Goal: Transaction & Acquisition: Obtain resource

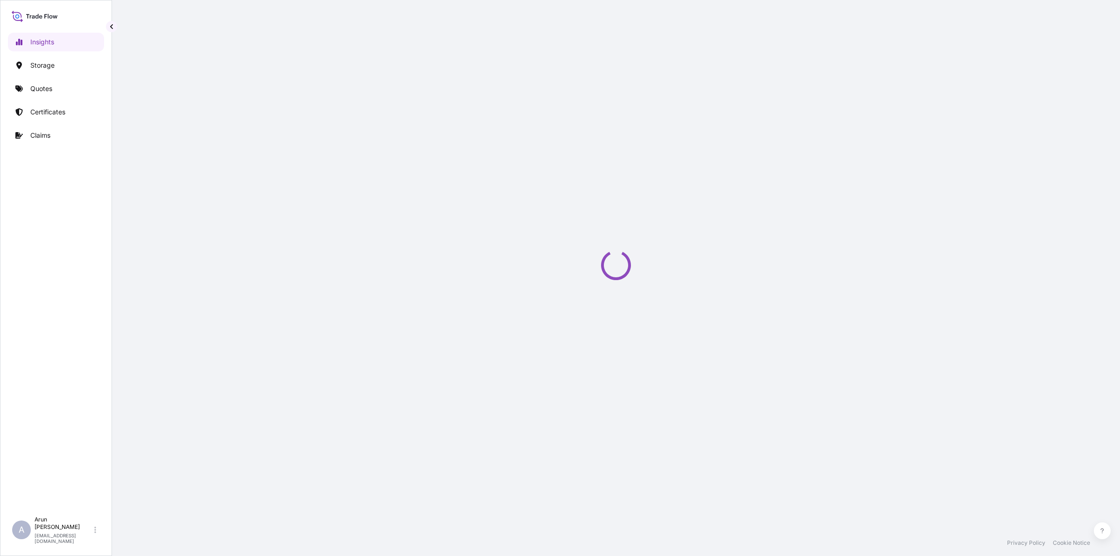
select select "2025"
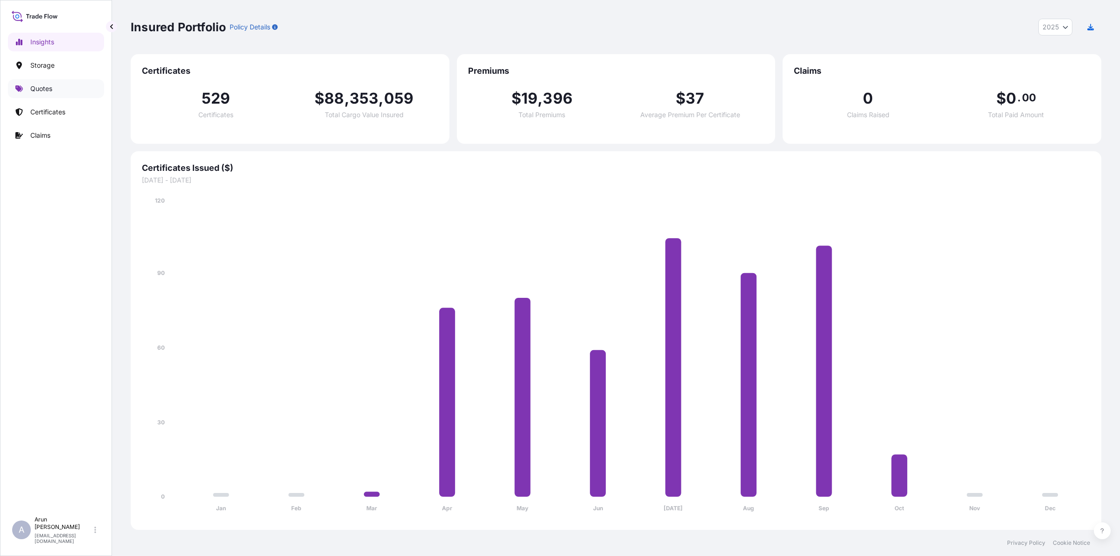
click at [38, 87] on p "Quotes" at bounding box center [41, 88] width 22 height 9
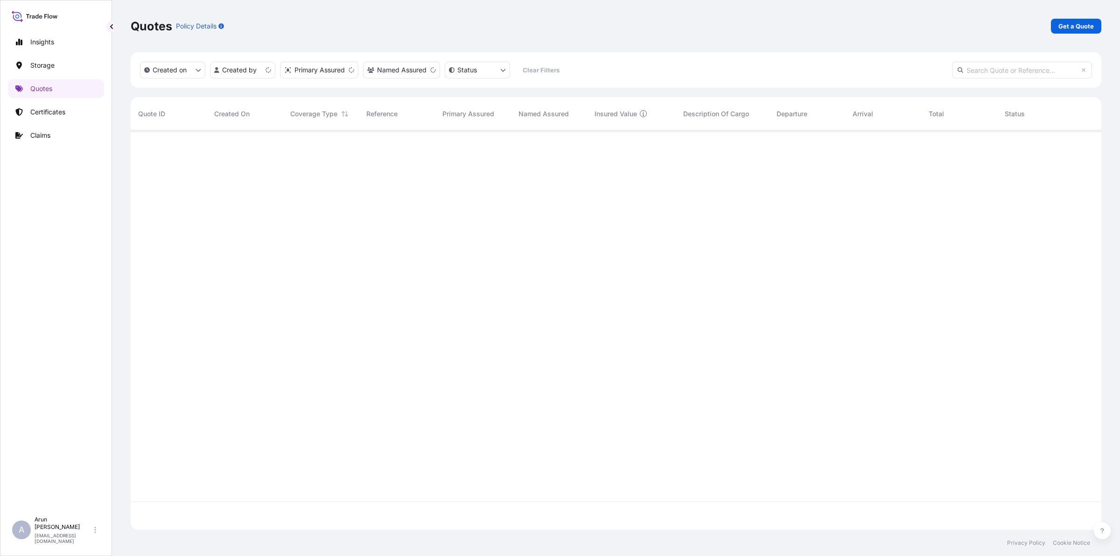
scroll to position [395, 962]
click at [1077, 21] on p "Get a Quote" at bounding box center [1076, 25] width 35 height 9
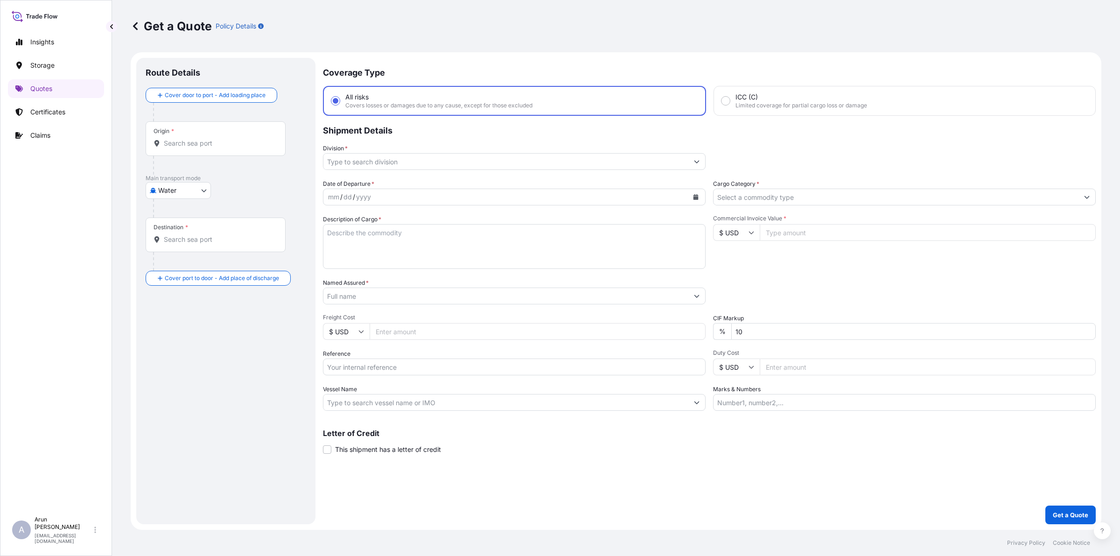
click at [199, 196] on body "Insights Storage Quotes Certificates Claims A [PERSON_NAME] [PERSON_NAME][EMAIL…" at bounding box center [560, 278] width 1120 height 556
click at [173, 249] on span "Inland" at bounding box center [172, 248] width 19 height 9
select select "Inland"
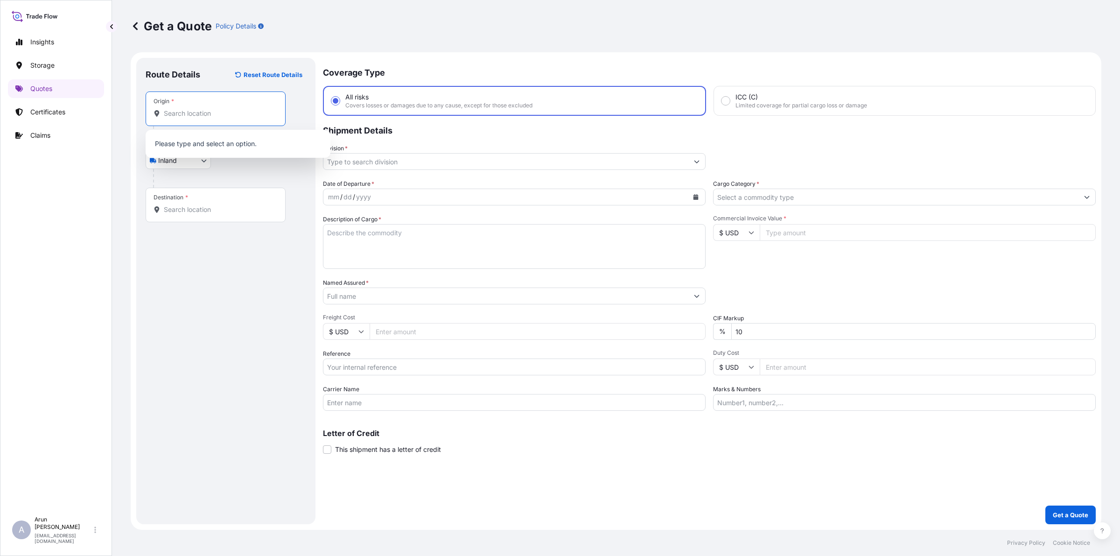
click at [218, 113] on input "Origin *" at bounding box center [219, 113] width 110 height 9
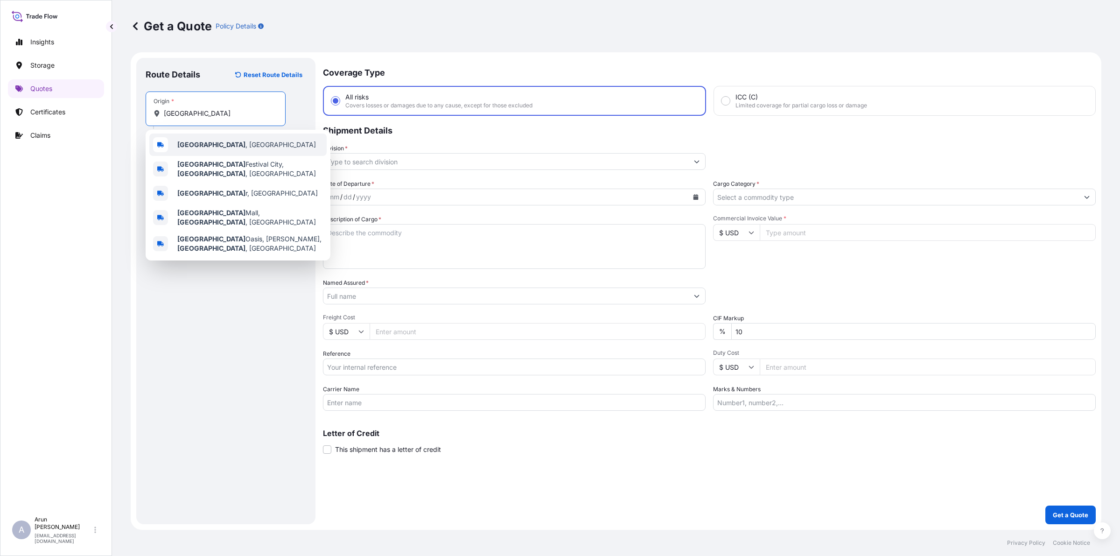
click at [198, 155] on div "[GEOGRAPHIC_DATA] , [GEOGRAPHIC_DATA]" at bounding box center [237, 145] width 177 height 22
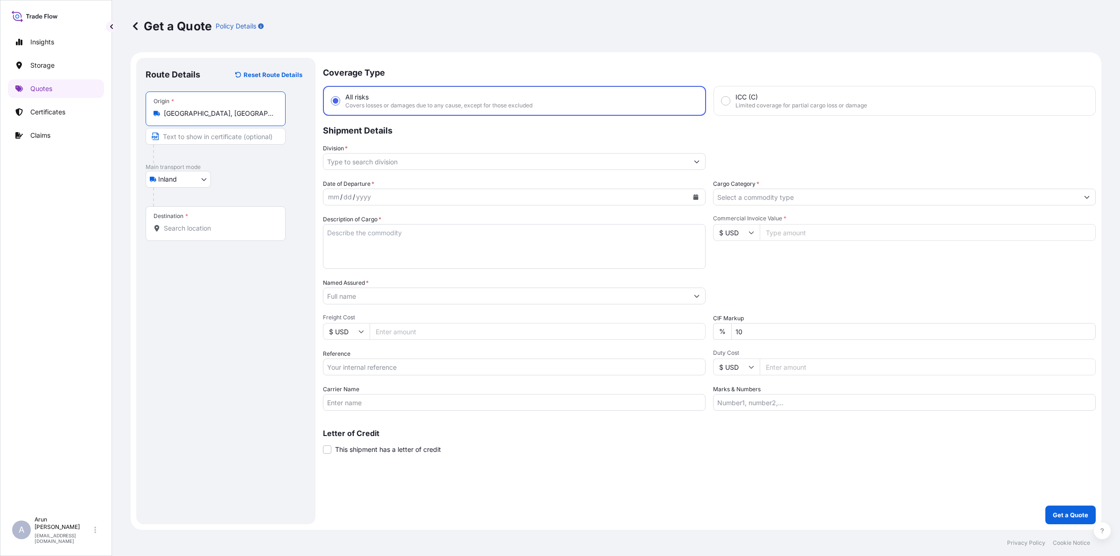
type input "[GEOGRAPHIC_DATA], [GEOGRAPHIC_DATA]"
click at [214, 141] on input "Text to appear on certificate" at bounding box center [216, 136] width 140 height 17
type input "QATAR ALUMINIUM LIMITED COMPANY(Q.S.C), [GEOGRAPHIC_DATA], [GEOGRAPHIC_DATA]."
click at [275, 141] on input "QATAR ALUMINIUM LIMITED COMPANY(Q.S.C), [GEOGRAPHIC_DATA], [GEOGRAPHIC_DATA]." at bounding box center [216, 136] width 140 height 17
click at [248, 225] on input "Destination *" at bounding box center [219, 228] width 110 height 9
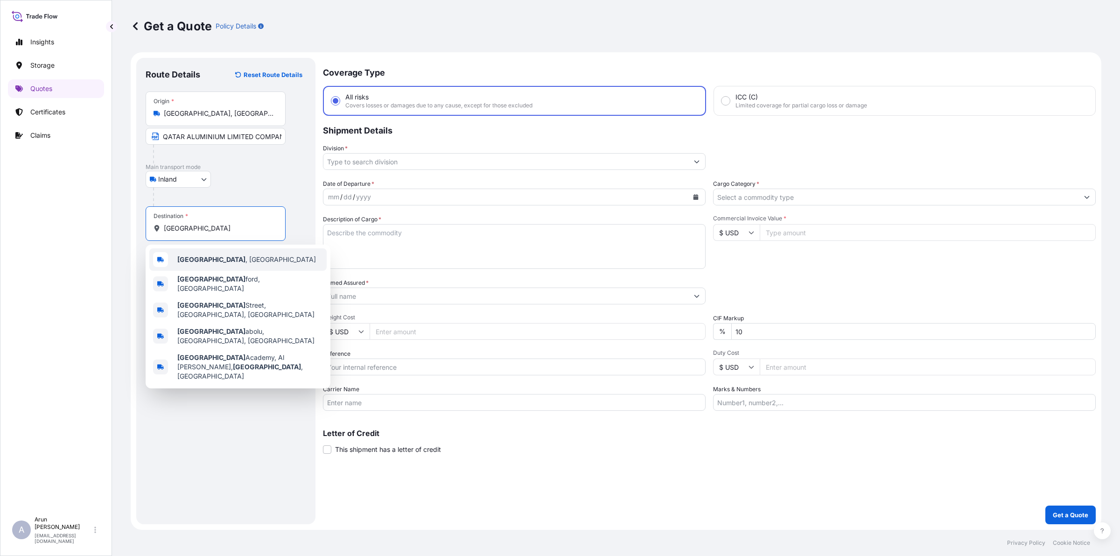
click at [246, 255] on div "[GEOGRAPHIC_DATA] , [GEOGRAPHIC_DATA]" at bounding box center [237, 259] width 177 height 22
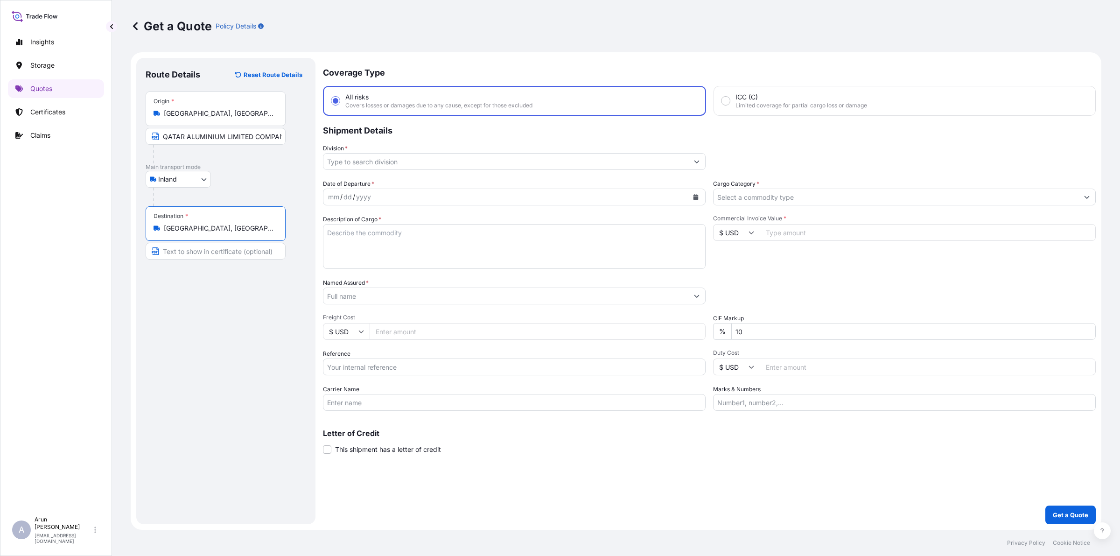
type input "[GEOGRAPHIC_DATA], [GEOGRAPHIC_DATA]"
click at [248, 254] on input "Text to appear on certificate" at bounding box center [216, 251] width 140 height 17
type input "NATIONAL ALUMINIUM INDUSTRIAL CO.(NALCO), [GEOGRAPHIC_DATA], [GEOGRAPHIC_DATA]"
click at [253, 248] on input "NATIONAL ALUMINIUM INDUSTRIAL CO.(NALCO), [GEOGRAPHIC_DATA], [GEOGRAPHIC_DATA]" at bounding box center [216, 251] width 140 height 17
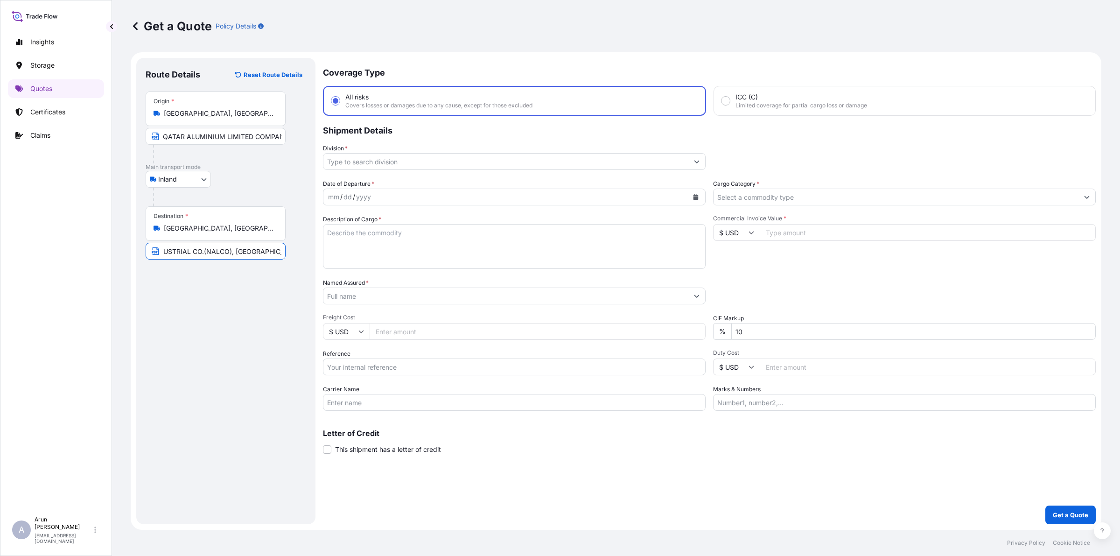
click at [201, 258] on input "NATIONAL ALUMINIUM INDUSTRIAL CO.(NALCO), [GEOGRAPHIC_DATA], [GEOGRAPHIC_DATA]" at bounding box center [216, 251] width 140 height 17
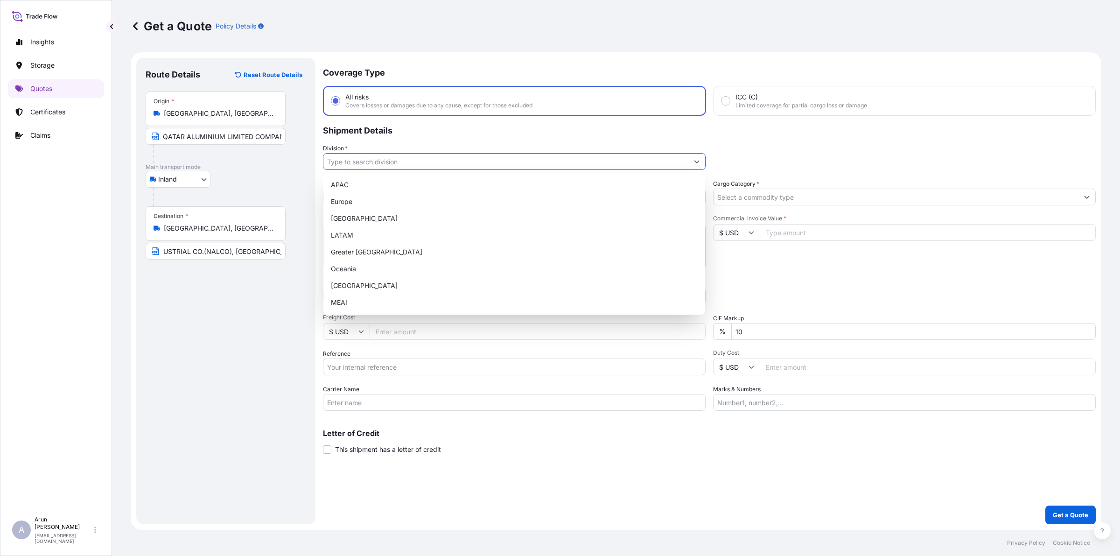
scroll to position [0, 0]
click at [383, 167] on input "Division *" at bounding box center [506, 161] width 365 height 17
click at [341, 298] on div "MEAI" at bounding box center [514, 302] width 374 height 17
type input "MEAI"
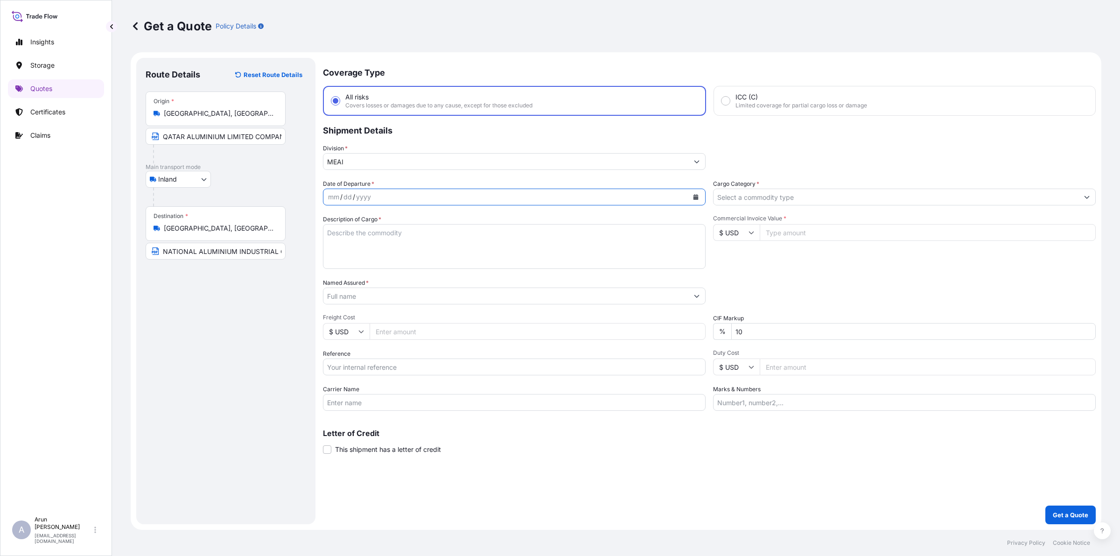
click at [701, 194] on button "Calendar" at bounding box center [696, 197] width 15 height 15
click at [360, 273] on div "6" at bounding box center [357, 275] width 17 height 17
click at [383, 247] on textarea "Description of Cargo *" at bounding box center [514, 246] width 383 height 45
type textarea "ALUMINIUM EXTRUSION BILLET"
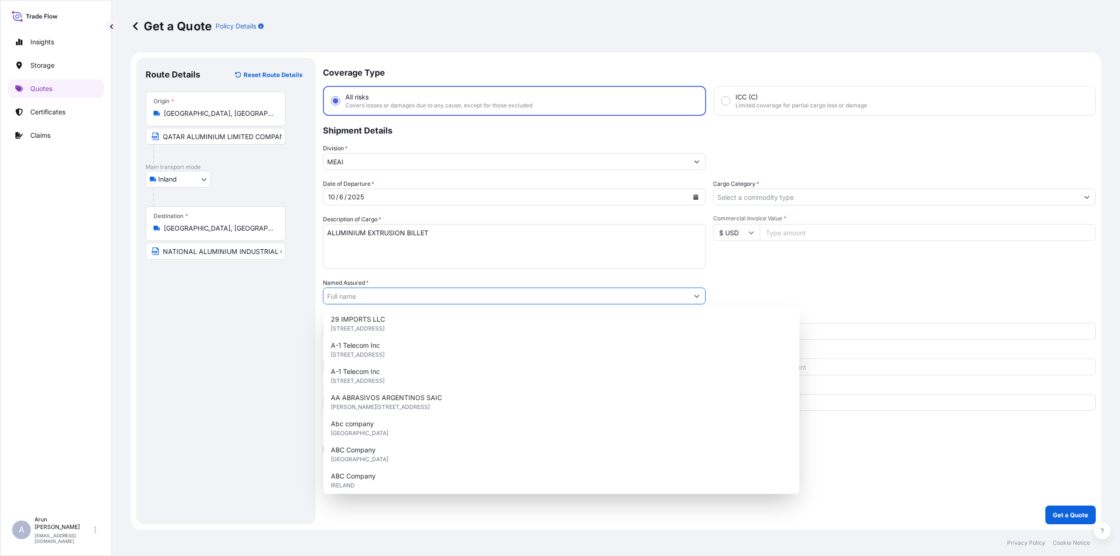
click at [405, 296] on input "Named Assured *" at bounding box center [506, 296] width 365 height 17
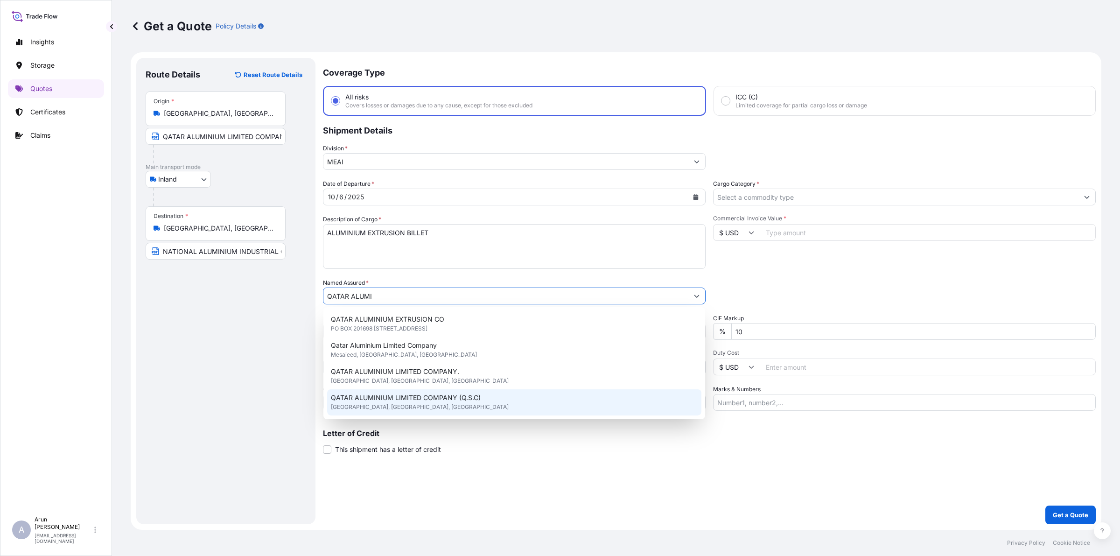
click at [451, 393] on span "QATAR ALUMINIUM LIMITED COMPANY (Q.S.C)" at bounding box center [406, 397] width 150 height 9
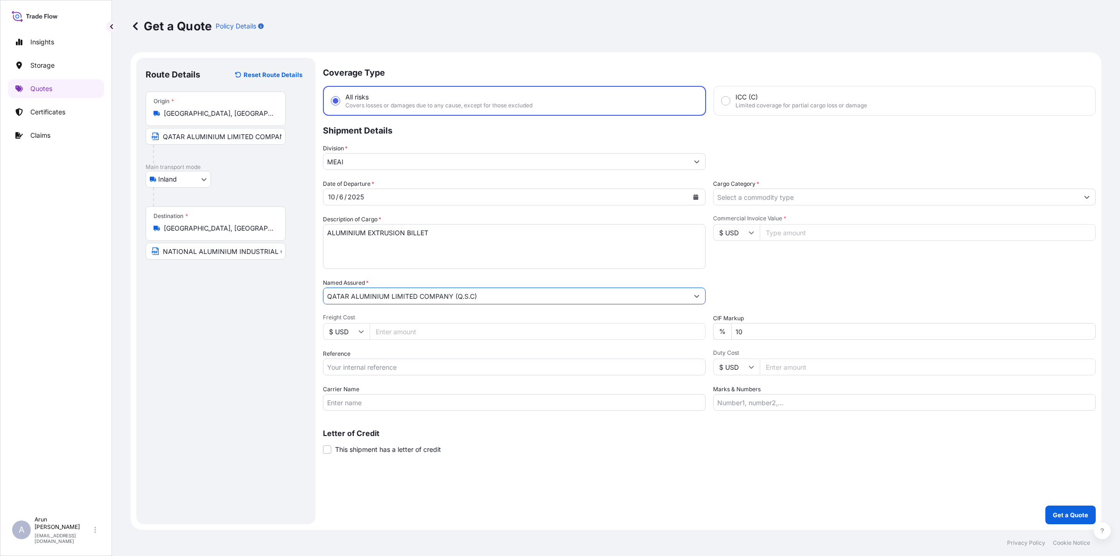
type input "QATAR ALUMINIUM LIMITED COMPANY (Q.S.C)"
click at [407, 333] on input "Freight Cost" at bounding box center [538, 331] width 336 height 17
type input "7120"
click at [393, 362] on input "Reference" at bounding box center [514, 367] width 383 height 17
type input "QA1001046094"
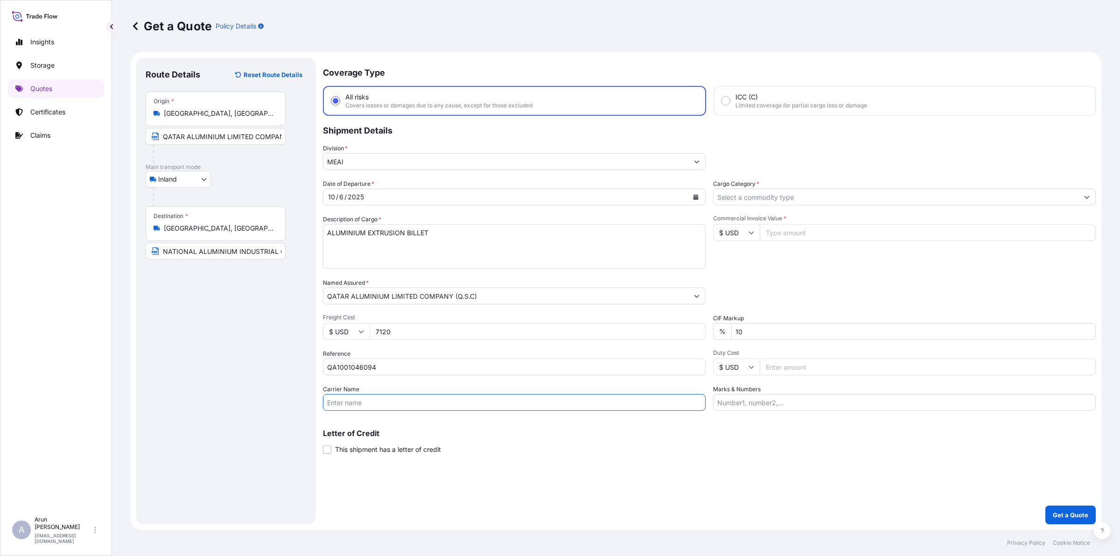
click at [356, 402] on input "Carrier Name" at bounding box center [514, 402] width 383 height 17
type input "BY TRUCK"
click at [777, 197] on input "Cargo Category *" at bounding box center [896, 197] width 365 height 17
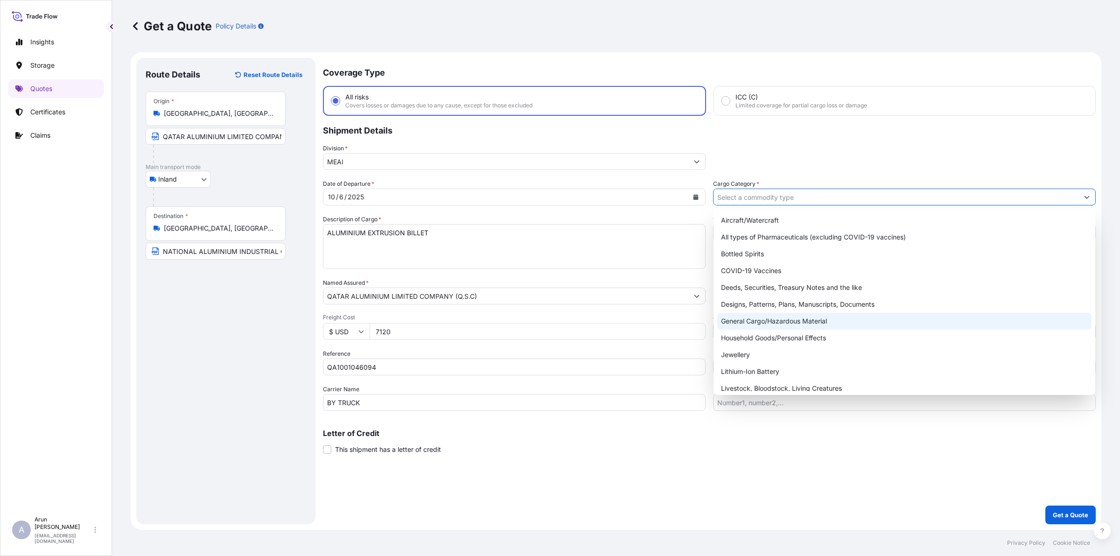
click at [766, 321] on div "General Cargo/Hazardous Material" at bounding box center [905, 321] width 374 height 17
type input "General Cargo/Hazardous Material"
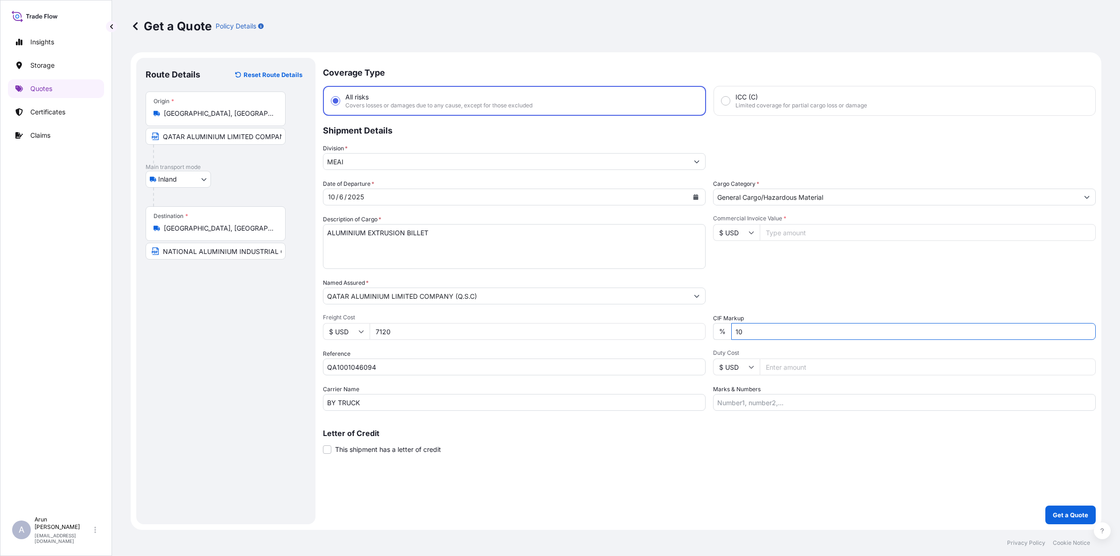
drag, startPoint x: 764, startPoint y: 333, endPoint x: 714, endPoint y: 346, distance: 51.2
click at [714, 346] on div "Date of Departure * [DATE] Cargo Category * General Cargo/Hazardous Material De…" at bounding box center [709, 295] width 773 height 232
type input "0"
click at [748, 401] on input "Marks & Numbers" at bounding box center [904, 402] width 383 height 17
click at [811, 403] on input "INVOICE NUMBER: QAT/ALCR/25/510 DATE: [DATE]" at bounding box center [904, 402] width 383 height 17
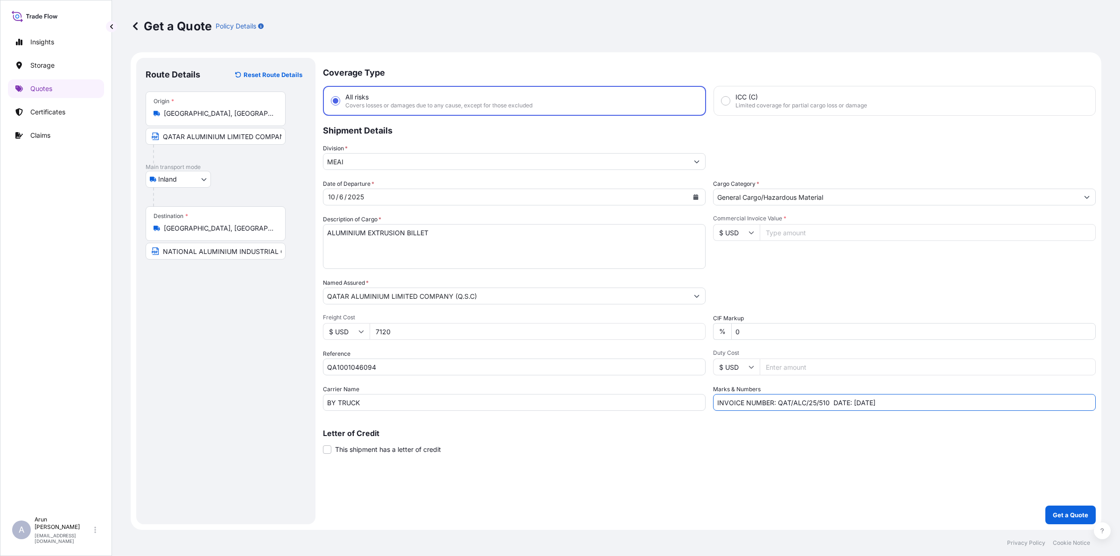
click at [829, 403] on input "INVOICE NUMBER: QAT/ALC/25/510 DATE: [DATE]" at bounding box center [904, 402] width 383 height 17
click at [859, 401] on input "INVOICE NUMBER: QAT/ALC/25/579 DATE: [DATE]" at bounding box center [904, 402] width 383 height 17
type input "INVOICE NUMBER: QAT/ALC/25/579 DATE: [DATE]"
click at [796, 281] on div "Packing Category Type to search a container mode Please select a primary mode o…" at bounding box center [904, 291] width 383 height 26
click at [793, 230] on input "Commercial Invoice Value *" at bounding box center [928, 232] width 336 height 17
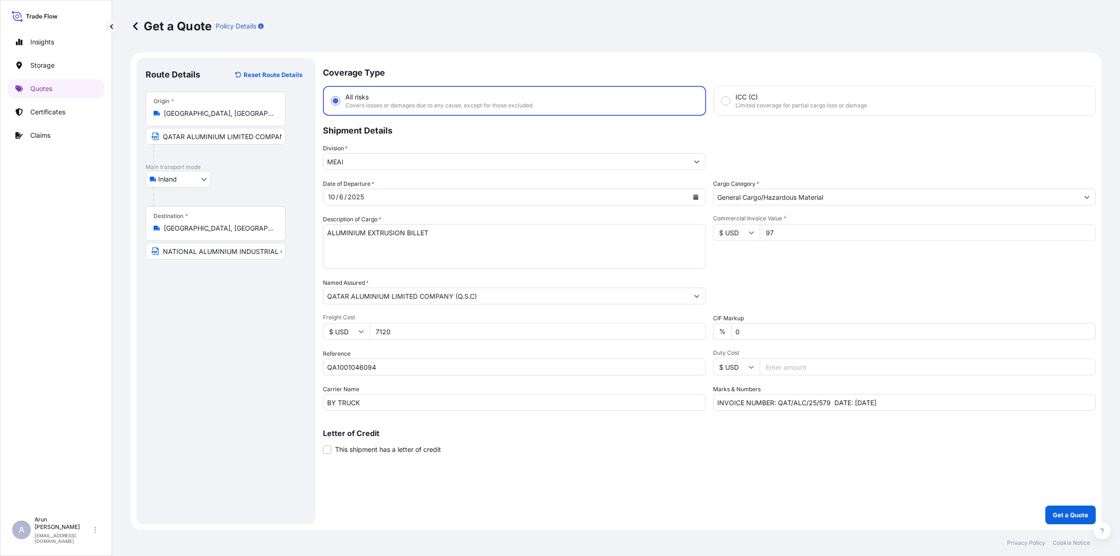
type input "9"
drag, startPoint x: 778, startPoint y: 232, endPoint x: 789, endPoint y: 232, distance: 11.7
click at [789, 232] on input "282363.83" at bounding box center [928, 232] width 336 height 17
click at [858, 226] on input "282363.83" at bounding box center [928, 232] width 336 height 17
type input "282363.83"
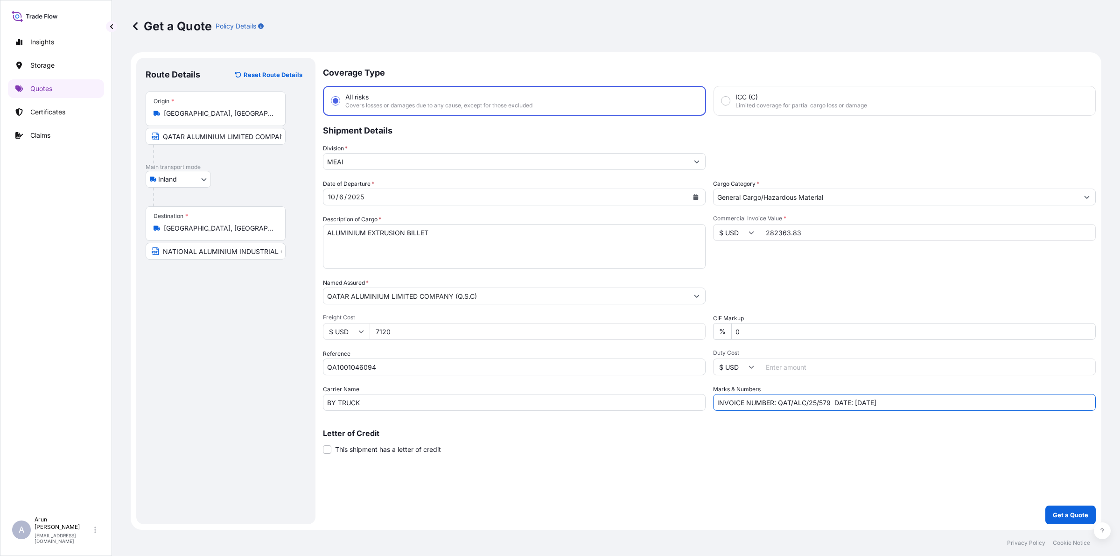
click at [927, 397] on input "INVOICE NUMBER: QAT/ALC/25/579 DATE: [DATE]" at bounding box center [904, 402] width 383 height 17
click at [1052, 517] on button "Get a Quote" at bounding box center [1071, 515] width 50 height 19
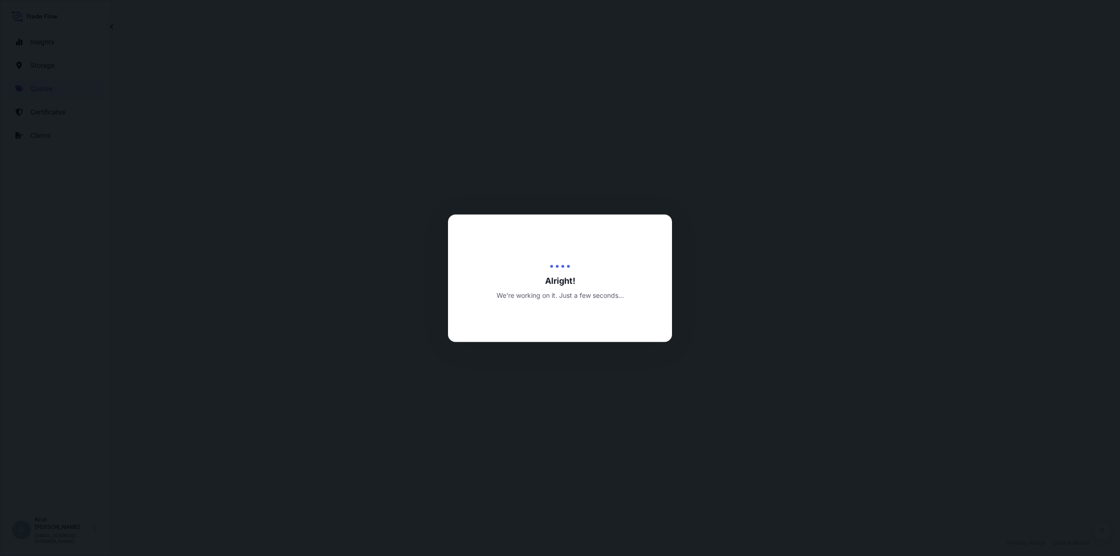
select select "Inland"
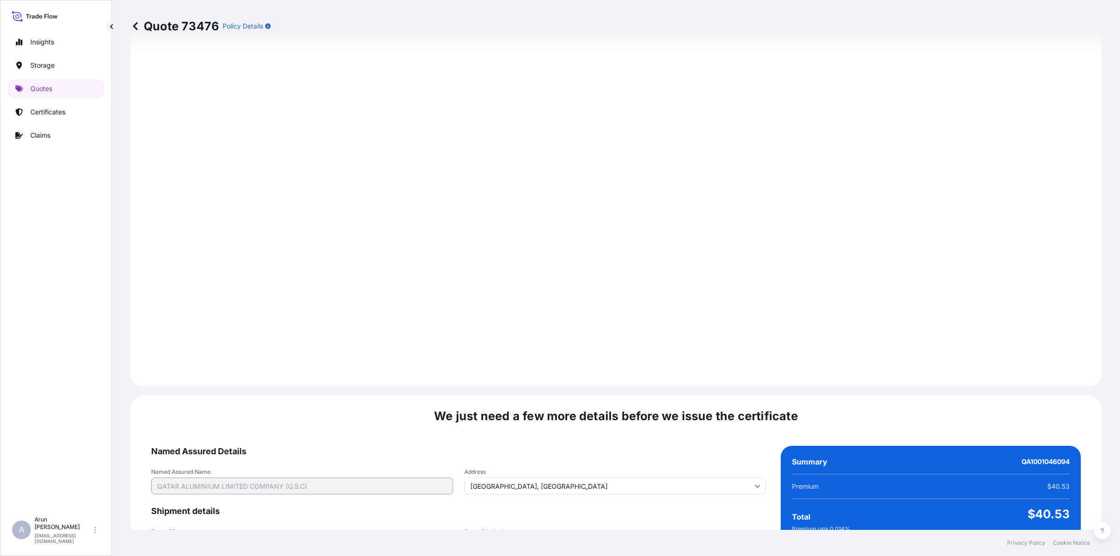
scroll to position [1212, 0]
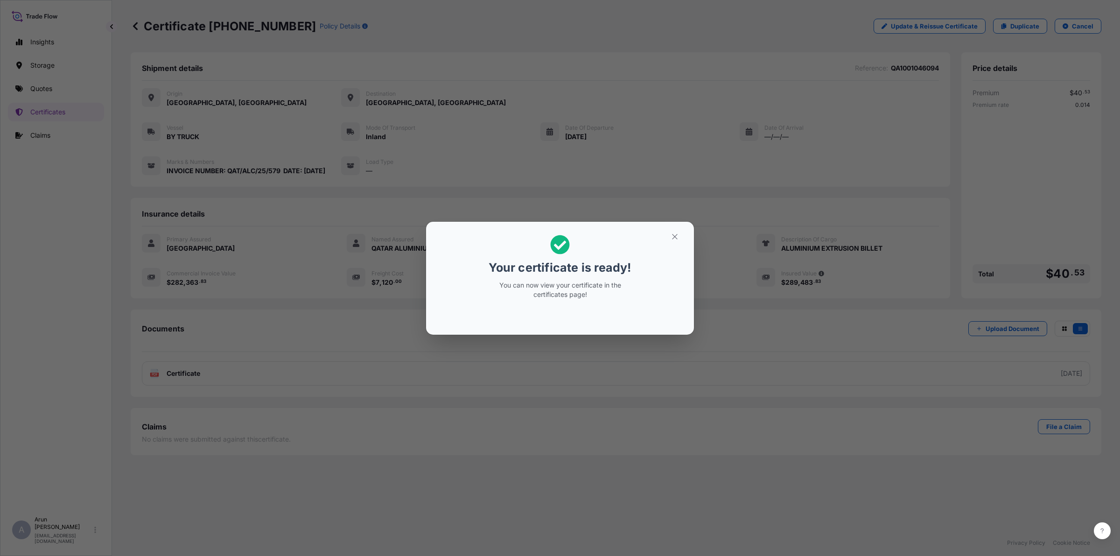
click at [691, 234] on section "Your certificate is ready! You can now view your certificate in the certificate…" at bounding box center [560, 278] width 268 height 113
click at [674, 235] on icon "button" at bounding box center [675, 236] width 8 height 8
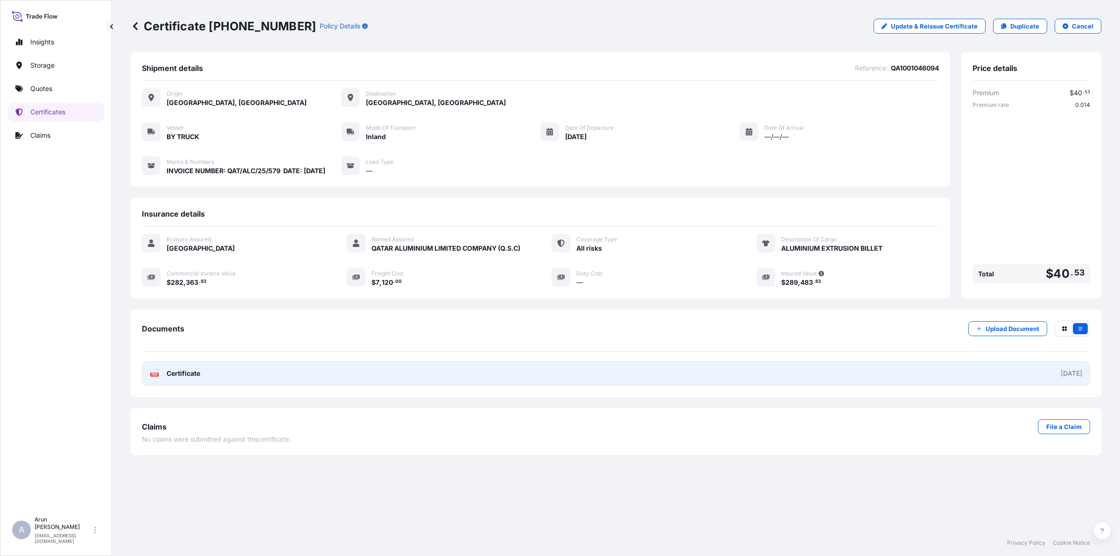
click at [287, 384] on link "PDF Certificate [DATE]" at bounding box center [616, 373] width 949 height 24
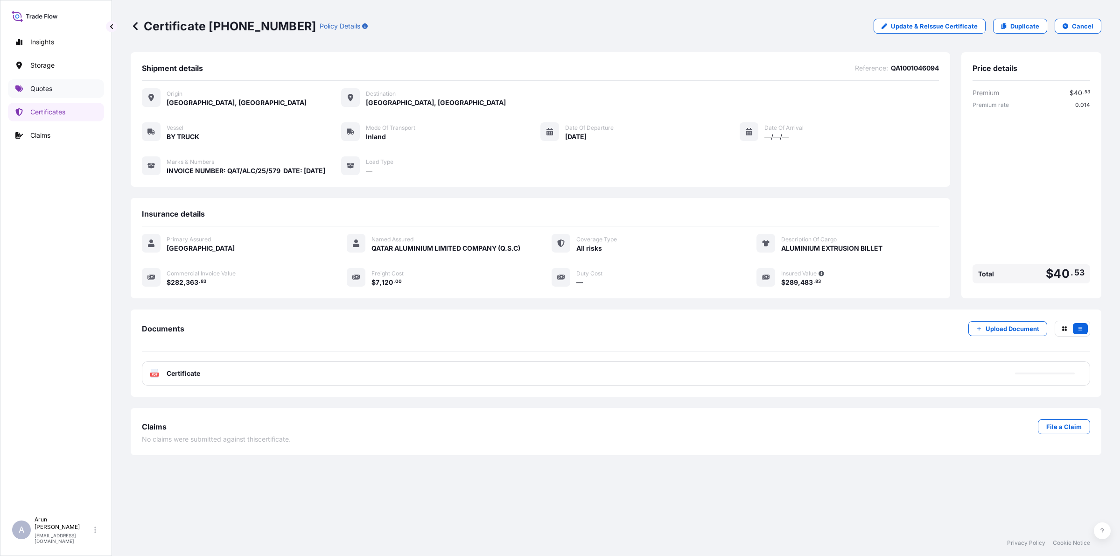
click at [42, 88] on p "Quotes" at bounding box center [41, 88] width 22 height 9
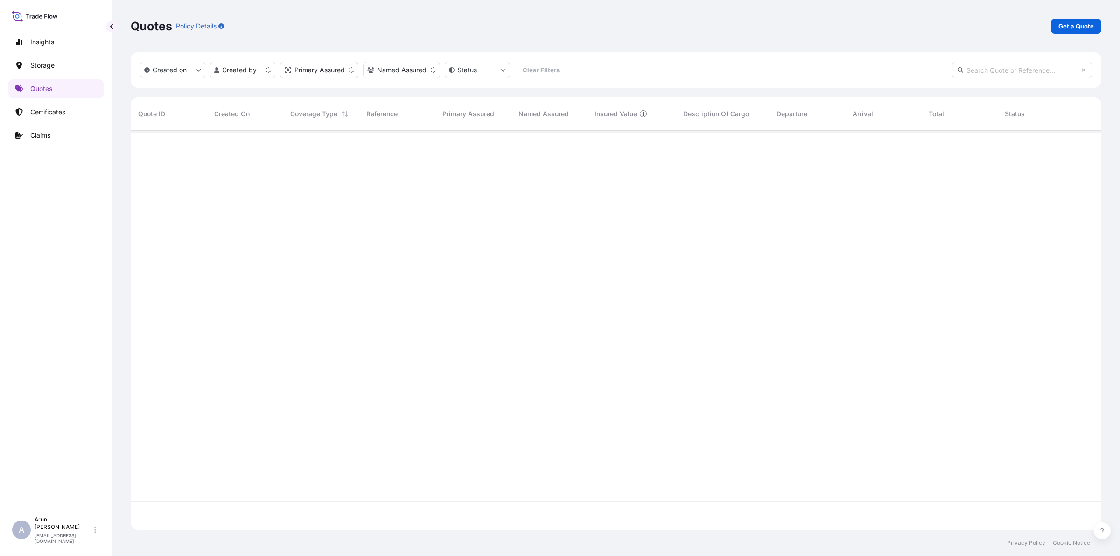
scroll to position [395, 962]
click at [1091, 24] on p "Get a Quote" at bounding box center [1076, 25] width 35 height 9
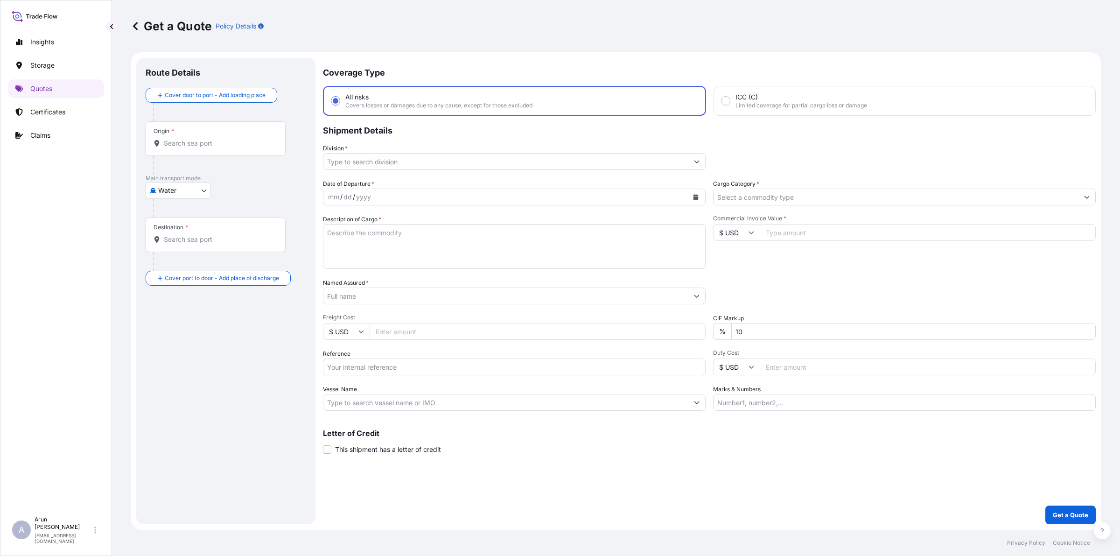
click at [198, 193] on body "Insights Storage Quotes Certificates Claims A [PERSON_NAME] [PERSON_NAME][EMAIL…" at bounding box center [560, 278] width 1120 height 556
click at [178, 247] on span "Inland" at bounding box center [172, 248] width 19 height 9
select select "Inland"
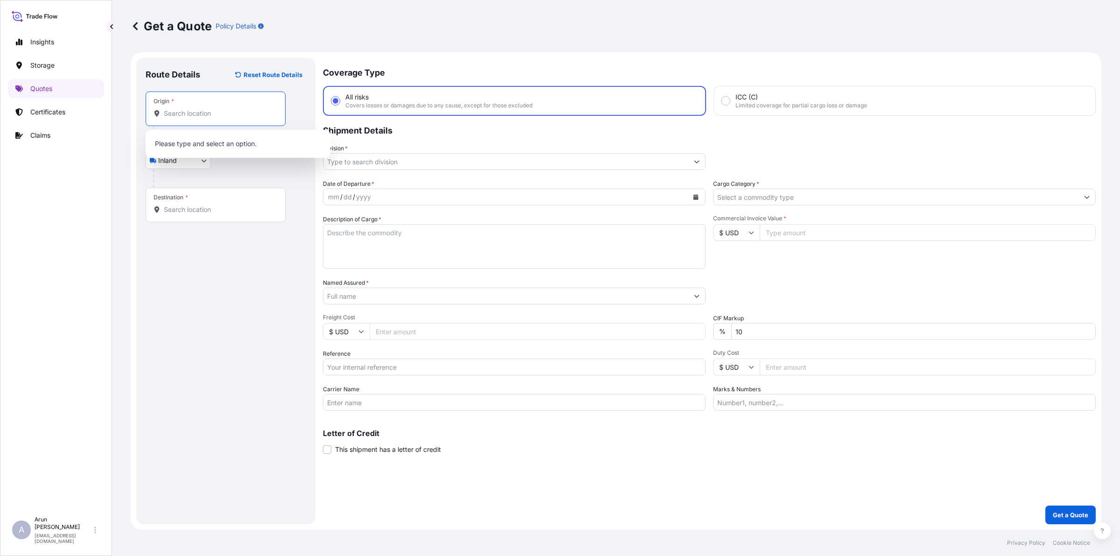
click at [199, 109] on input "Origin *" at bounding box center [219, 113] width 110 height 9
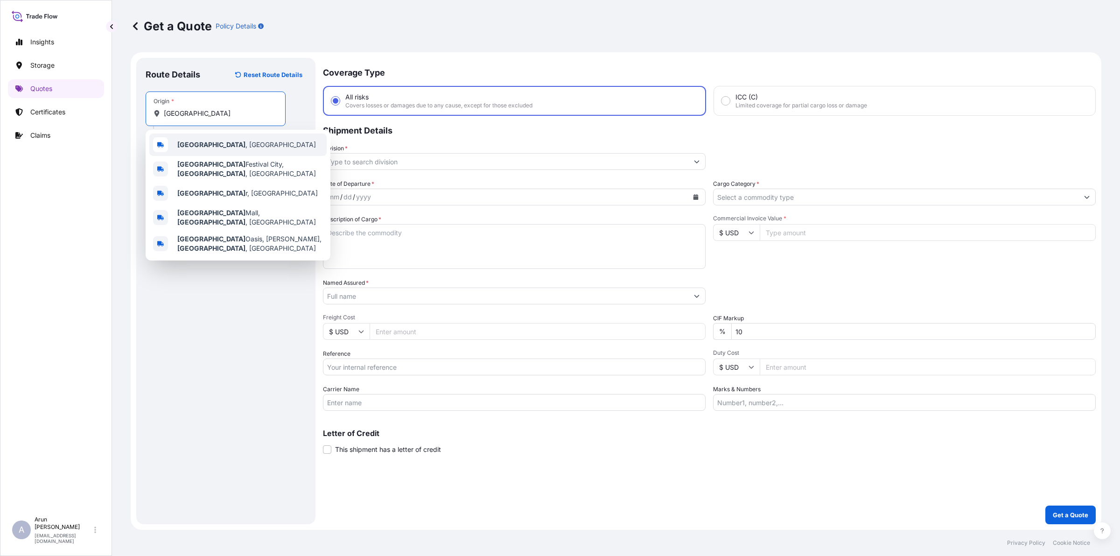
click at [186, 145] on b "[GEOGRAPHIC_DATA]" at bounding box center [211, 145] width 68 height 8
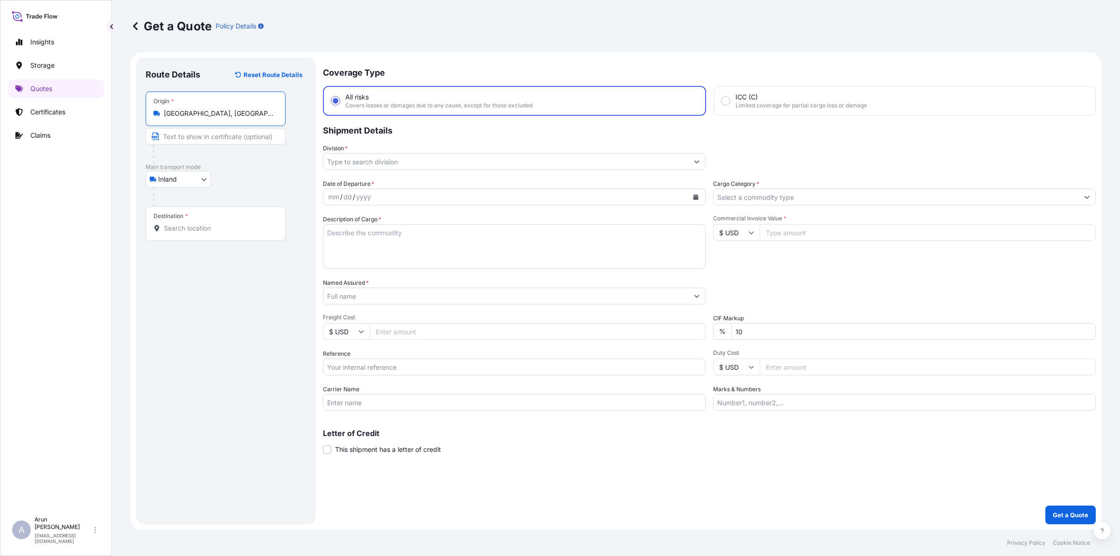
type input "[GEOGRAPHIC_DATA], [GEOGRAPHIC_DATA]"
click at [192, 227] on input "Destination *" at bounding box center [219, 228] width 110 height 9
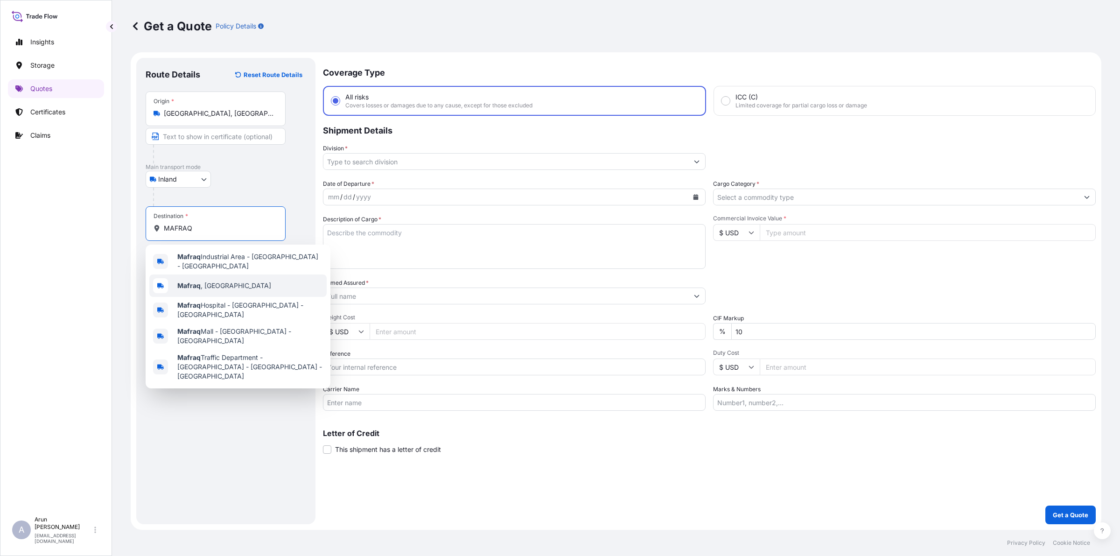
click at [216, 285] on span "Mafraq , [GEOGRAPHIC_DATA]" at bounding box center [224, 285] width 94 height 9
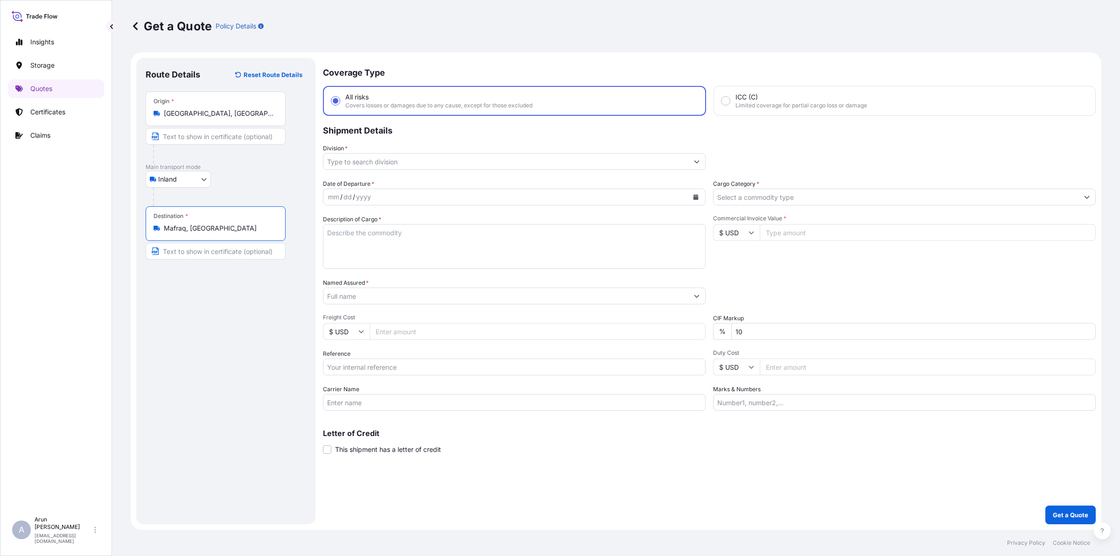
type input "Mafraq, [GEOGRAPHIC_DATA]"
click at [364, 161] on input "Division *" at bounding box center [506, 161] width 365 height 17
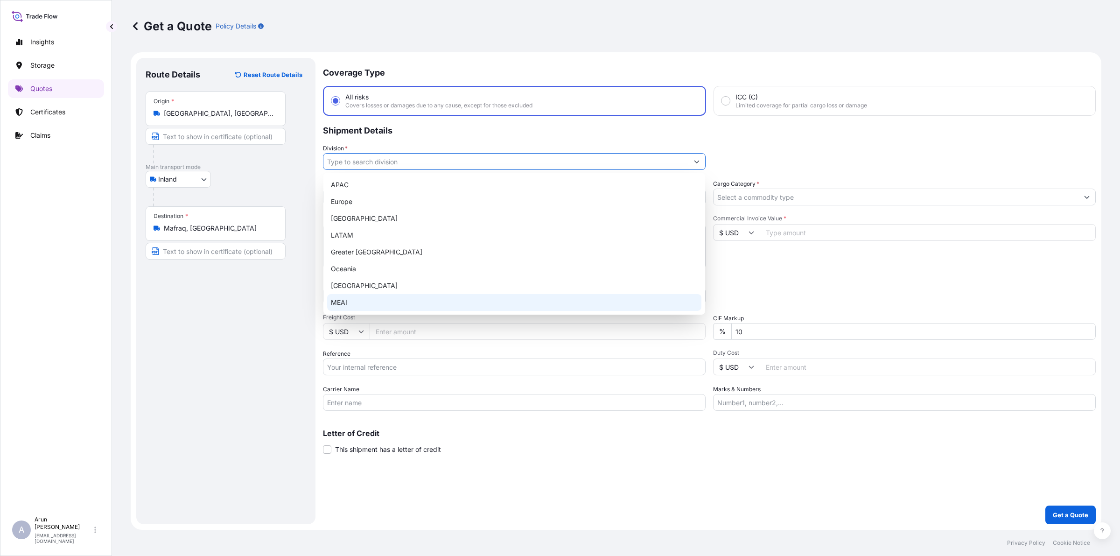
click at [354, 300] on div "MEAI" at bounding box center [514, 302] width 374 height 17
type input "MEAI"
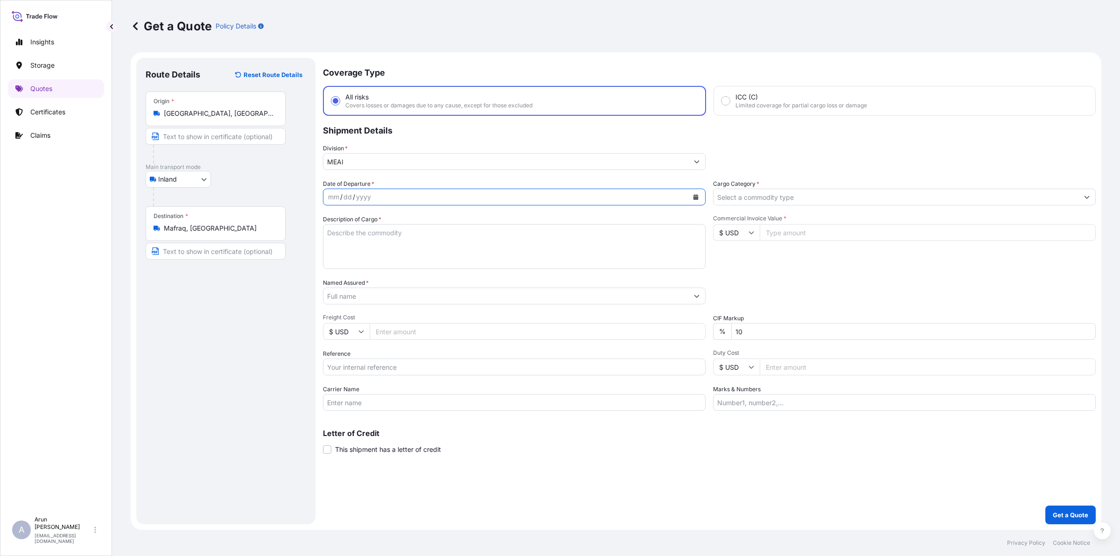
click at [701, 195] on button "Calendar" at bounding box center [696, 197] width 15 height 15
click at [357, 274] on div "6" at bounding box center [357, 275] width 17 height 17
click at [214, 134] on input "Text to appear on certificate" at bounding box center [216, 136] width 140 height 17
type input "QATAR ALUMINIUM LIMITED COMPANY., [GEOGRAPHIC_DATA], [GEOGRAPHIC_DATA]"
click at [243, 132] on input "QATAR ALUMINIUM LIMITED COMPANY., [GEOGRAPHIC_DATA], [GEOGRAPHIC_DATA]" at bounding box center [216, 136] width 140 height 17
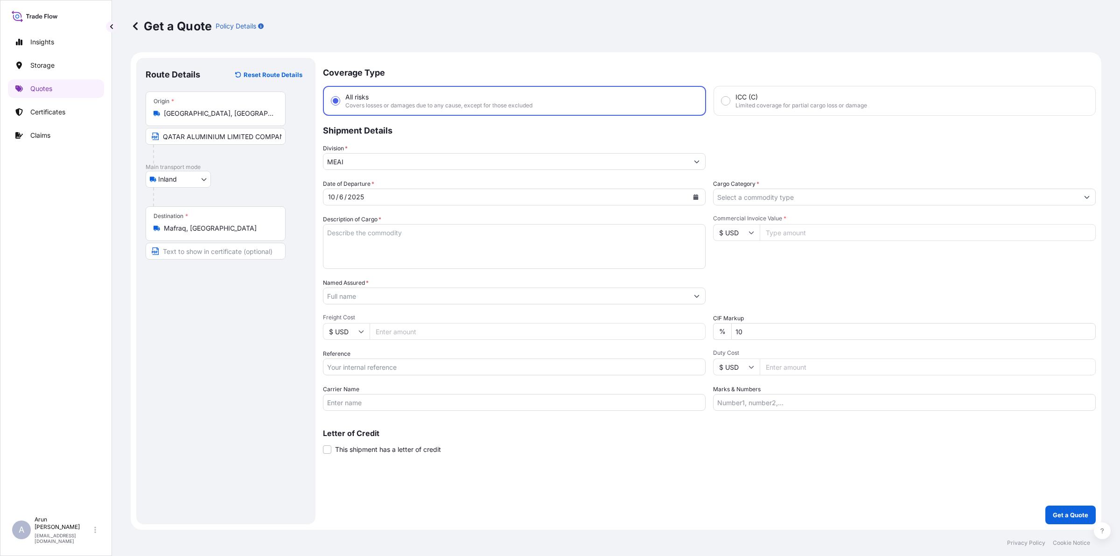
click at [248, 236] on div "Destination * Mafraq, [GEOGRAPHIC_DATA]" at bounding box center [216, 223] width 140 height 35
click at [248, 233] on input "Mafraq, [GEOGRAPHIC_DATA]" at bounding box center [219, 228] width 110 height 9
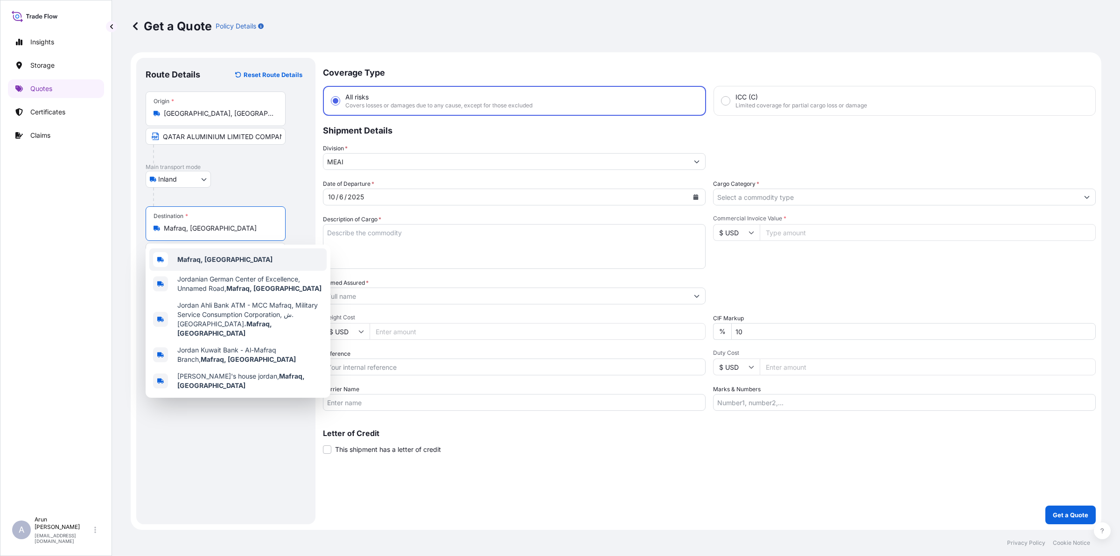
click at [216, 255] on b "Mafraq, [GEOGRAPHIC_DATA]" at bounding box center [224, 259] width 95 height 8
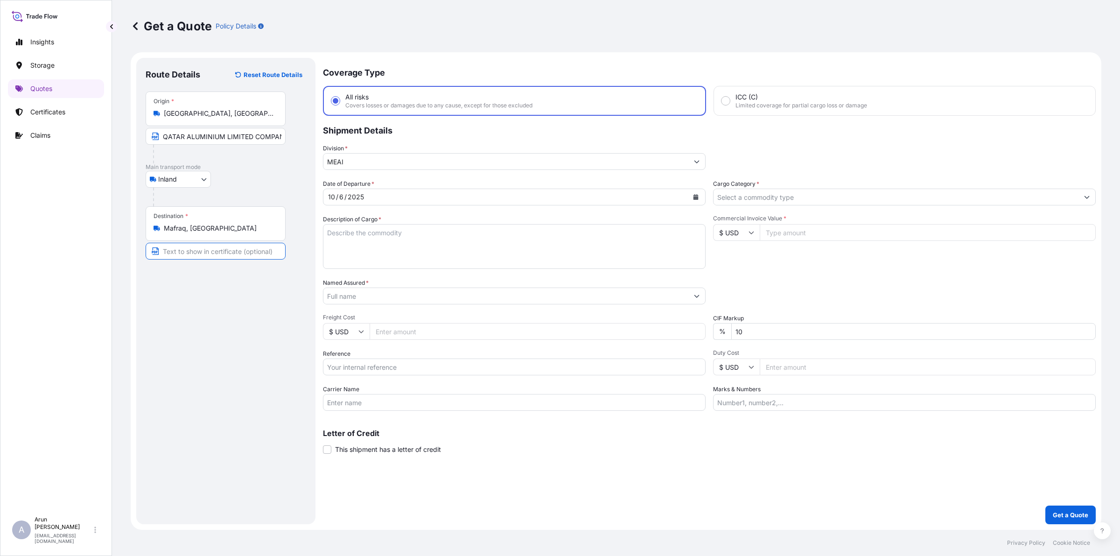
click at [216, 251] on input "Text to appear on certificate" at bounding box center [216, 251] width 140 height 17
type input "JORDAN ALUMINIUM EXTRUSION CO L.L.C, [PERSON_NAME], [GEOGRAPHIC_DATA]"
click at [266, 256] on input "JORDAN ALUMINIUM EXTRUSION CO L.L.C, [PERSON_NAME], [GEOGRAPHIC_DATA]" at bounding box center [216, 251] width 140 height 17
click at [419, 247] on textarea "Description of Cargo *" at bounding box center [514, 246] width 383 height 45
type textarea "ALUMINIUM LOGS (BILLETS)"
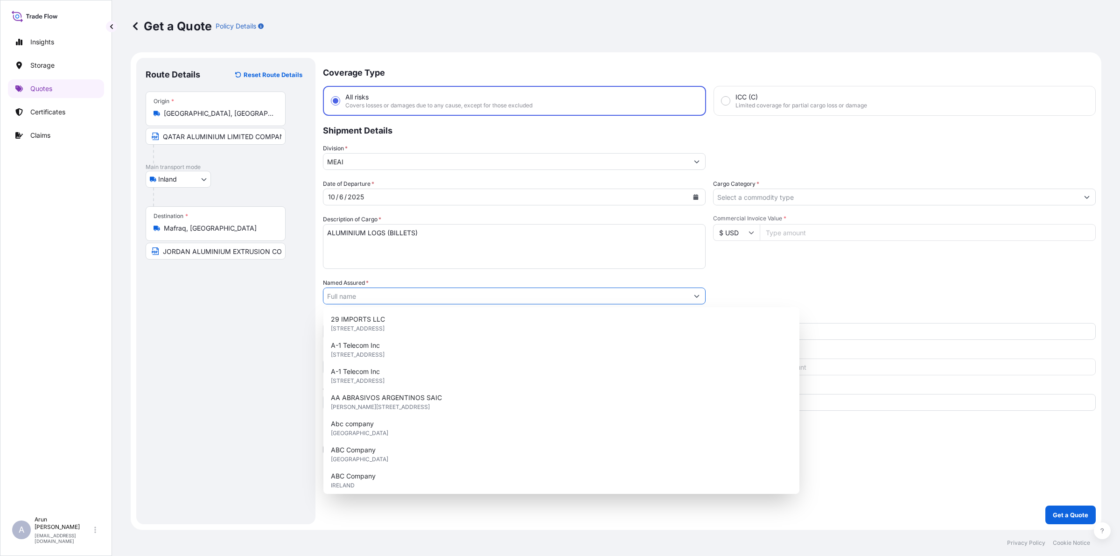
click at [355, 295] on input "Named Assured *" at bounding box center [506, 296] width 365 height 17
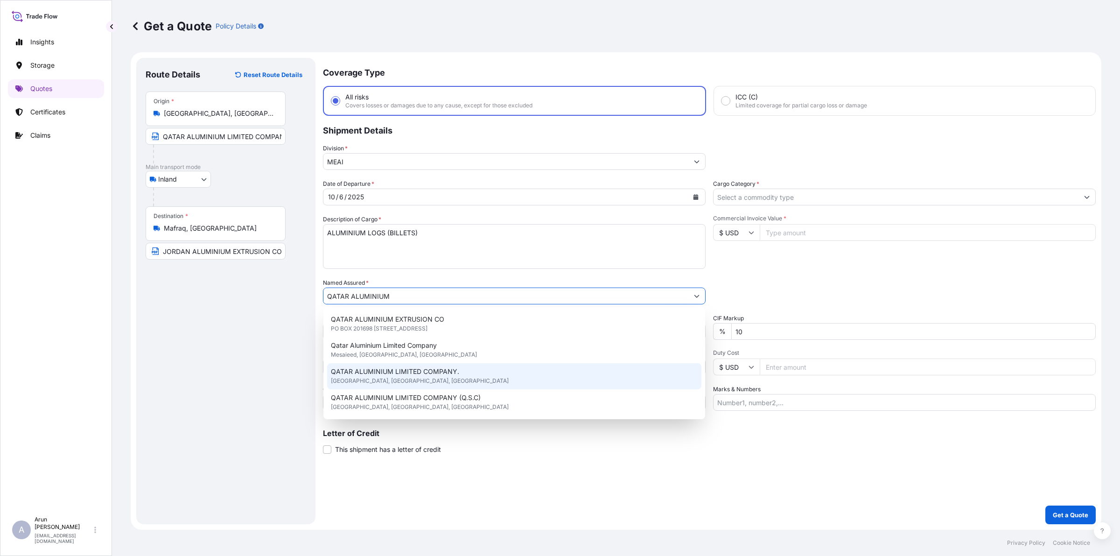
click at [398, 366] on div "QATAR ALUMINIUM LIMITED COMPANY. [GEOGRAPHIC_DATA], [GEOGRAPHIC_DATA], [GEOGRAP…" at bounding box center [514, 376] width 374 height 26
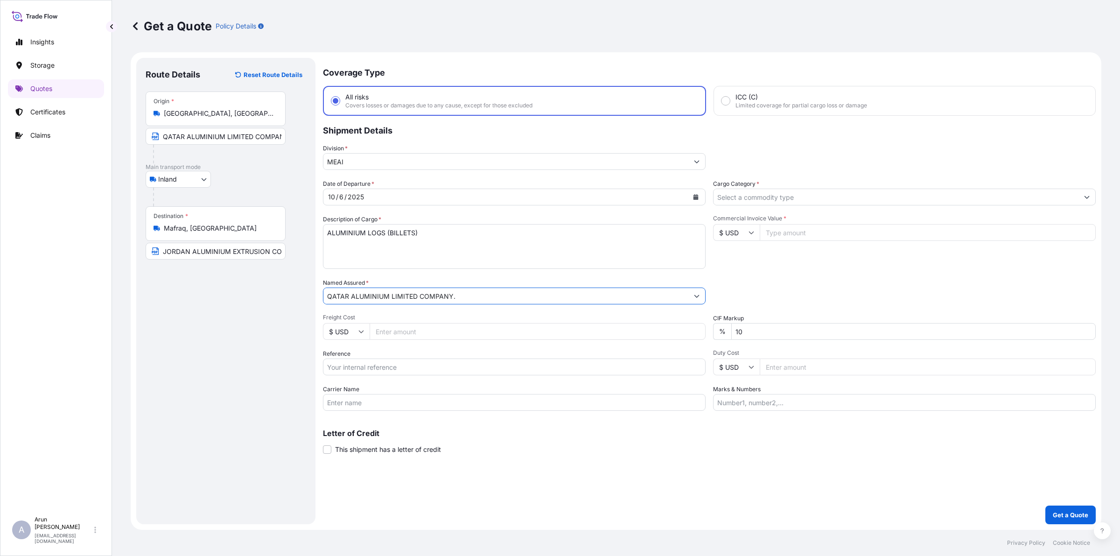
type input "QATAR ALUMINIUM LIMITED COMPANY."
click at [382, 331] on input "Freight Cost" at bounding box center [538, 331] width 336 height 17
type input "7"
type input "5340"
click at [389, 379] on div "Date of Departure * [DATE] Cargo Category * Description of Cargo * ALUMINIUM LO…" at bounding box center [709, 295] width 773 height 232
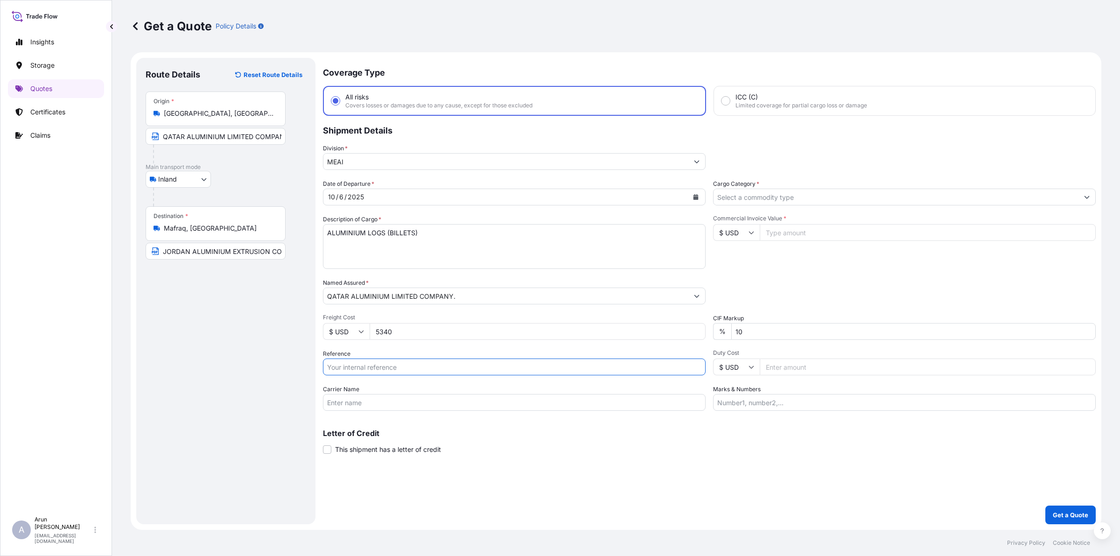
click at [387, 370] on input "Reference" at bounding box center [514, 367] width 383 height 17
type input "QA1001046093"
click at [393, 402] on input "Carrier Name" at bounding box center [514, 402] width 383 height 17
type input "BY TRUCK"
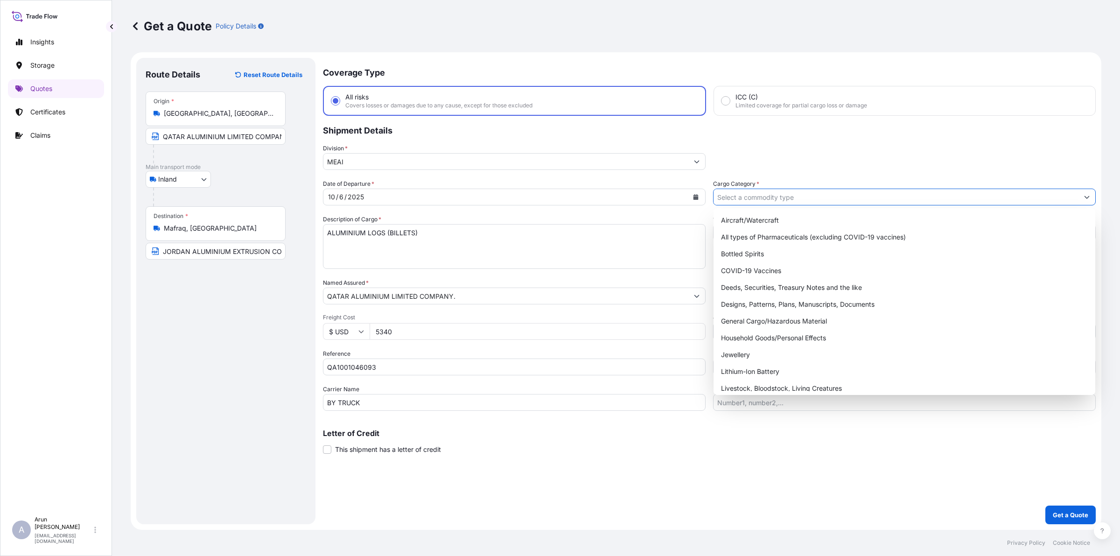
click at [800, 199] on input "Cargo Category *" at bounding box center [896, 197] width 365 height 17
click at [782, 317] on div "General Cargo/Hazardous Material" at bounding box center [905, 321] width 374 height 17
type input "General Cargo/Hazardous Material"
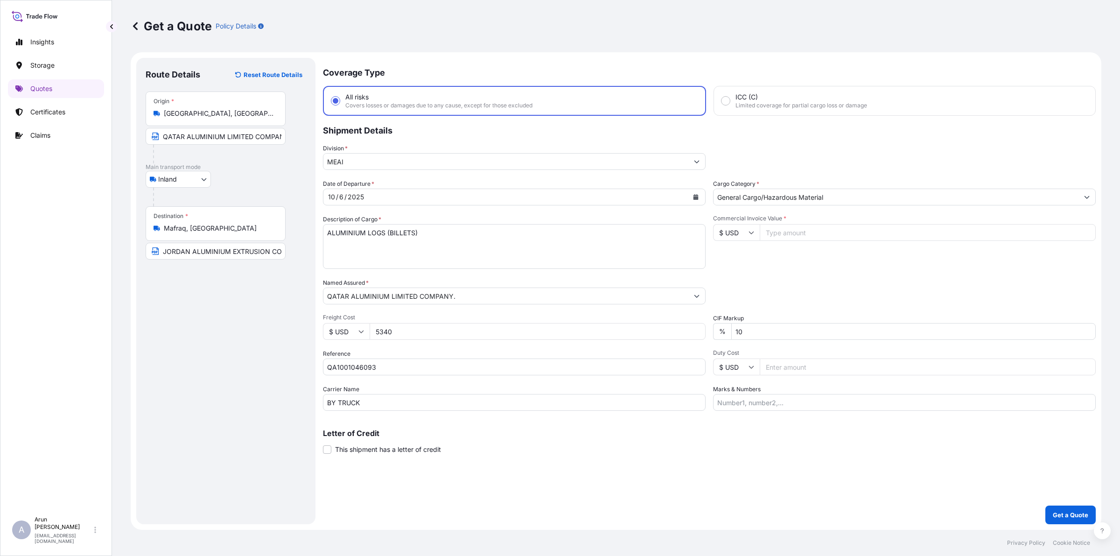
click at [777, 239] on input "Commercial Invoice Value *" at bounding box center [928, 232] width 336 height 17
type input "212401.80"
drag, startPoint x: 760, startPoint y: 330, endPoint x: 615, endPoint y: 363, distance: 148.9
click at [615, 363] on div "Date of Departure * [DATE] Cargo Category * General Cargo/Hazardous Material De…" at bounding box center [709, 295] width 773 height 232
type input "0"
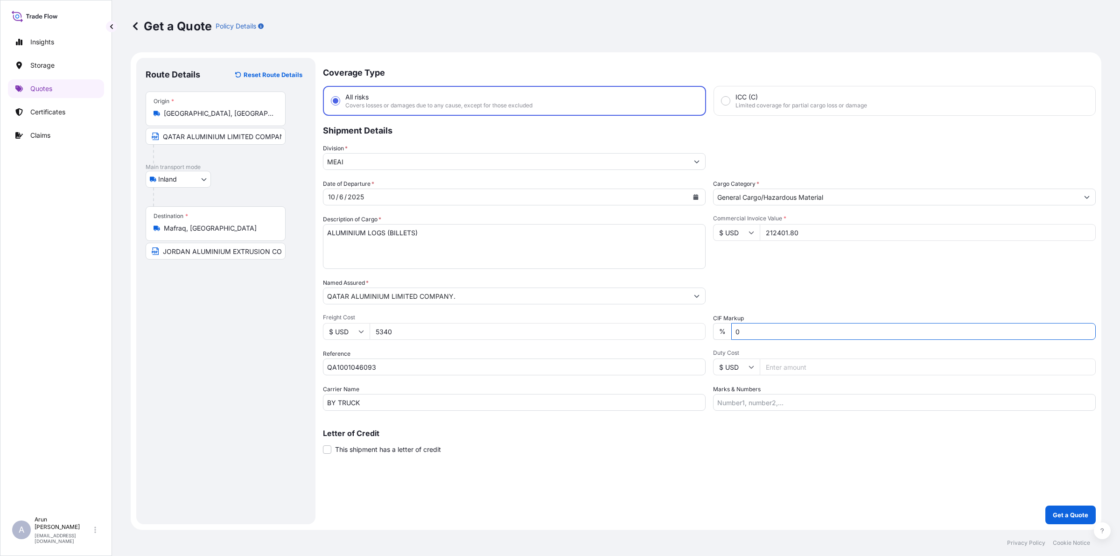
click at [747, 404] on input "Marks & Numbers" at bounding box center [904, 402] width 383 height 17
click at [830, 401] on input "INVOICE NUMBER: QAT/ALCR/25/510 DATE: [DATE]" at bounding box center [904, 402] width 383 height 17
click at [865, 401] on input "INVOICE NUMBER: QAT/ALCR/25/578 DATE: [DATE]" at bounding box center [904, 402] width 383 height 17
click at [943, 407] on input "INVOICE NUMBER: QAT/ALCR/25/578 DATE: [DATE]" at bounding box center [904, 402] width 383 height 17
type input "INVOICE NUMBER: QAT/ALCR/25/578 DATE: [DATE]"
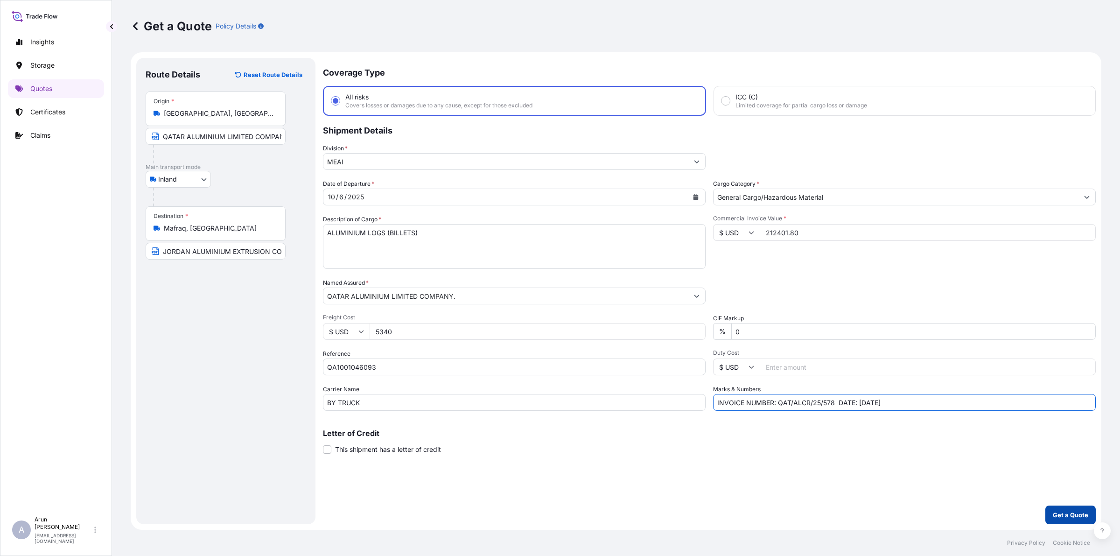
click at [1084, 514] on p "Get a Quote" at bounding box center [1070, 514] width 35 height 9
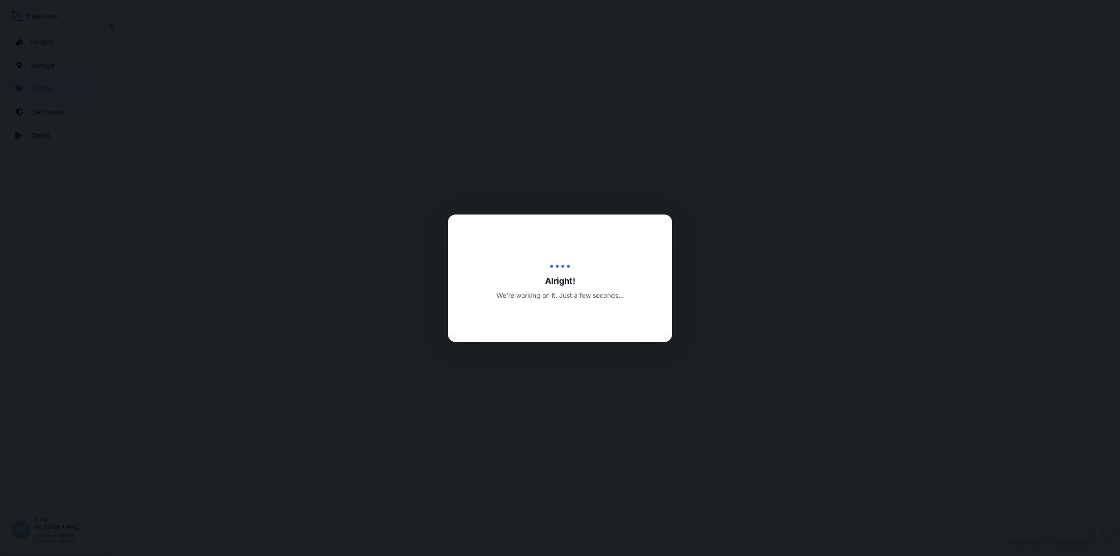
select select "Inland"
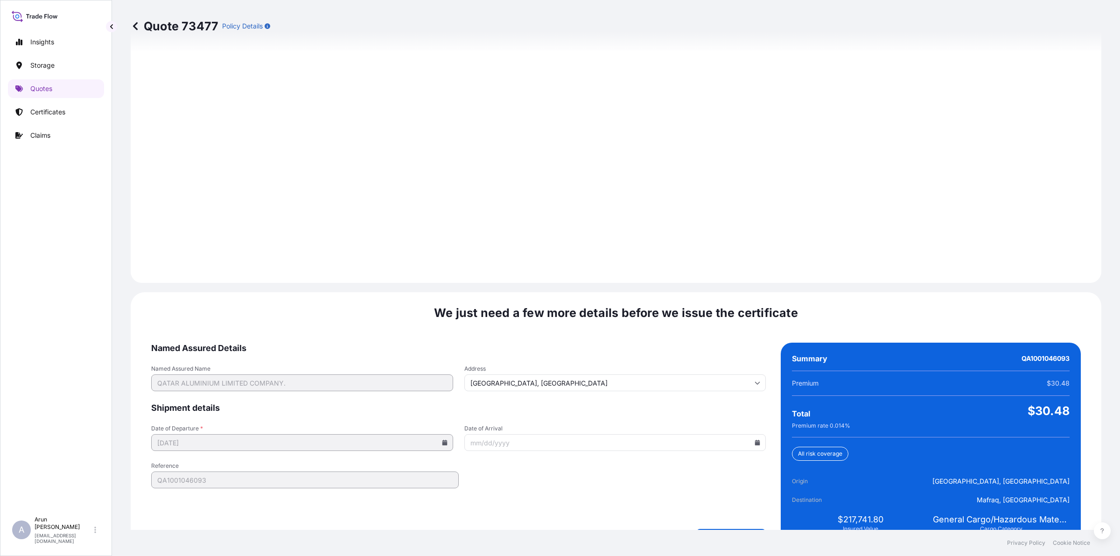
scroll to position [1212, 0]
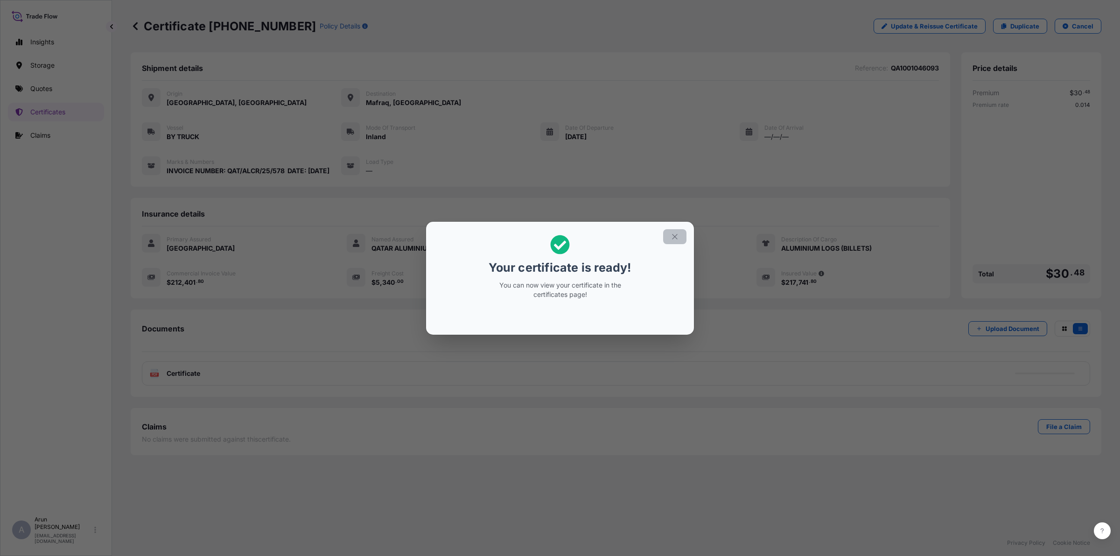
click at [682, 236] on button "button" at bounding box center [674, 236] width 23 height 15
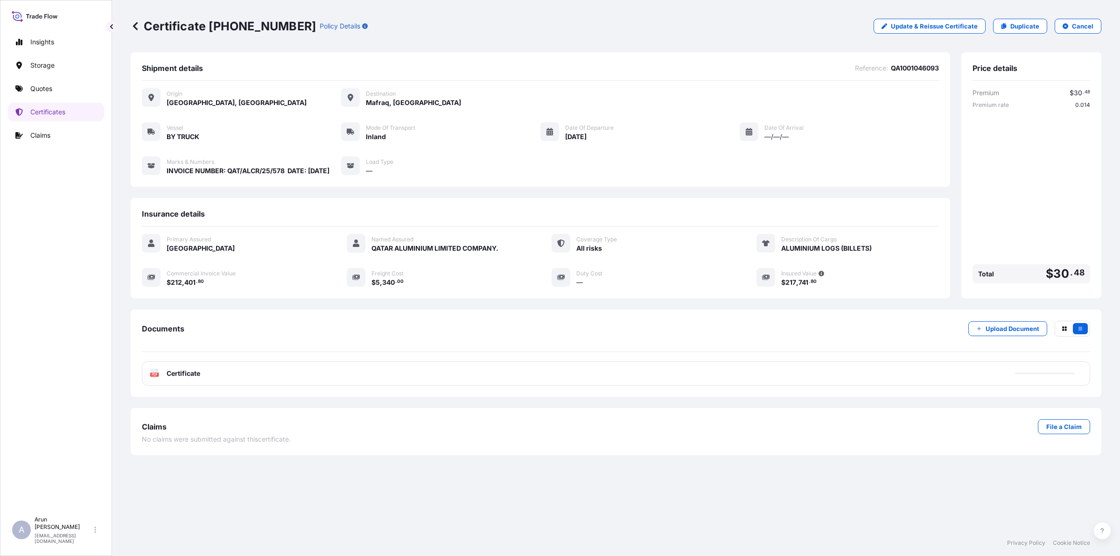
click at [282, 382] on div "PDF Certificate" at bounding box center [616, 373] width 949 height 24
click at [282, 382] on link "PDF Certificate [DATE]" at bounding box center [616, 373] width 949 height 24
